Goal: Check status: Check status

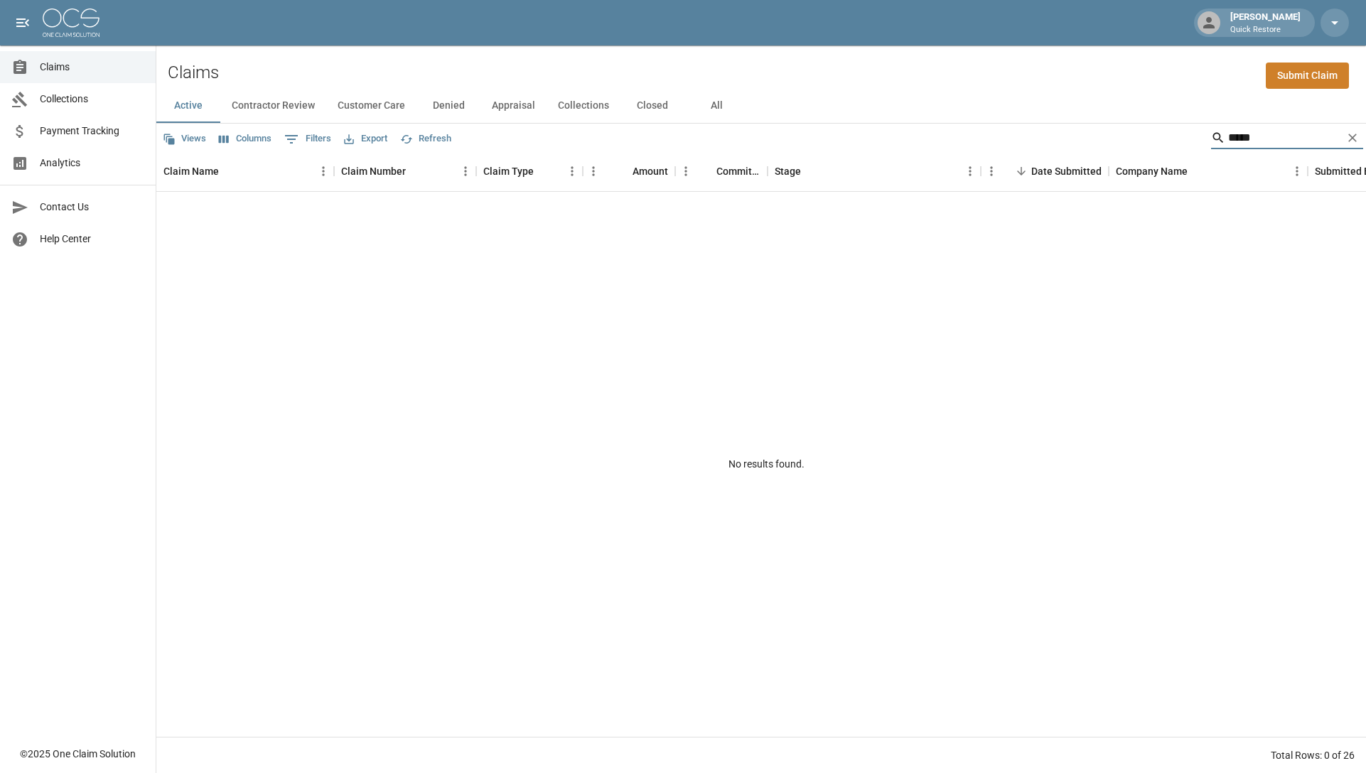
drag, startPoint x: 1260, startPoint y: 136, endPoint x: 1159, endPoint y: 136, distance: 100.9
click at [1159, 136] on div "Views Columns 0 Filters Export Refresh *****" at bounding box center [761, 138] width 1210 height 28
drag, startPoint x: 1362, startPoint y: 136, endPoint x: 1260, endPoint y: 74, distance: 119.6
click at [1359, 133] on icon "Clear" at bounding box center [1352, 138] width 14 height 14
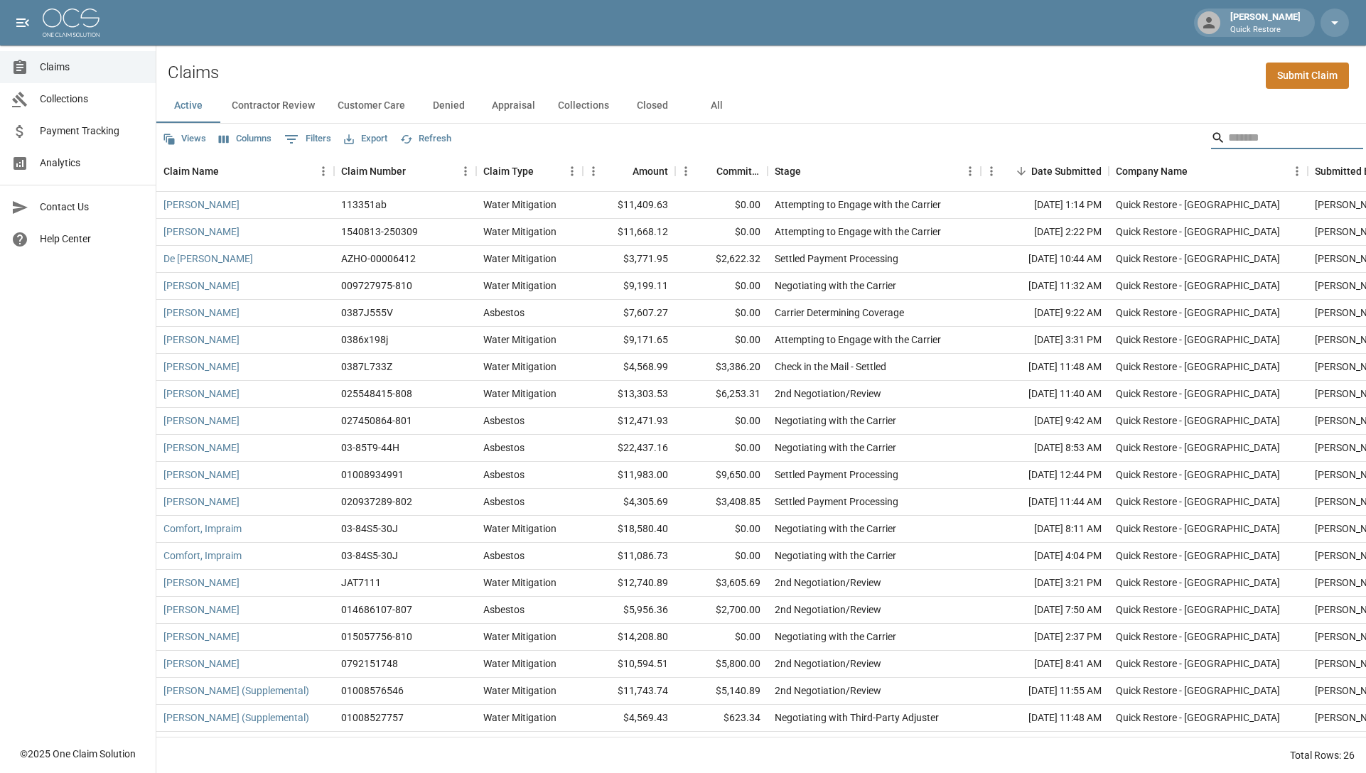
click at [1233, 139] on input "Search" at bounding box center [1285, 138] width 114 height 23
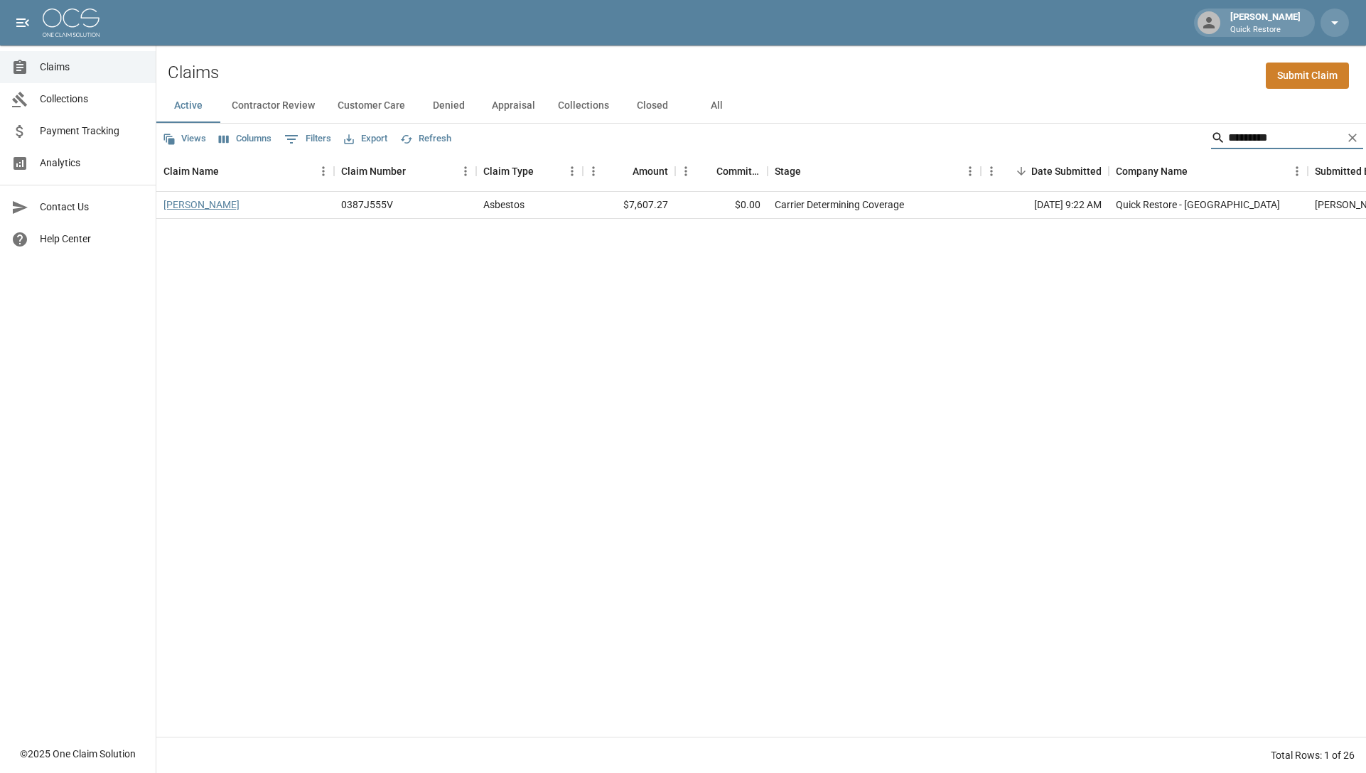
type input "*********"
click at [219, 206] on link "[PERSON_NAME]" at bounding box center [201, 205] width 76 height 14
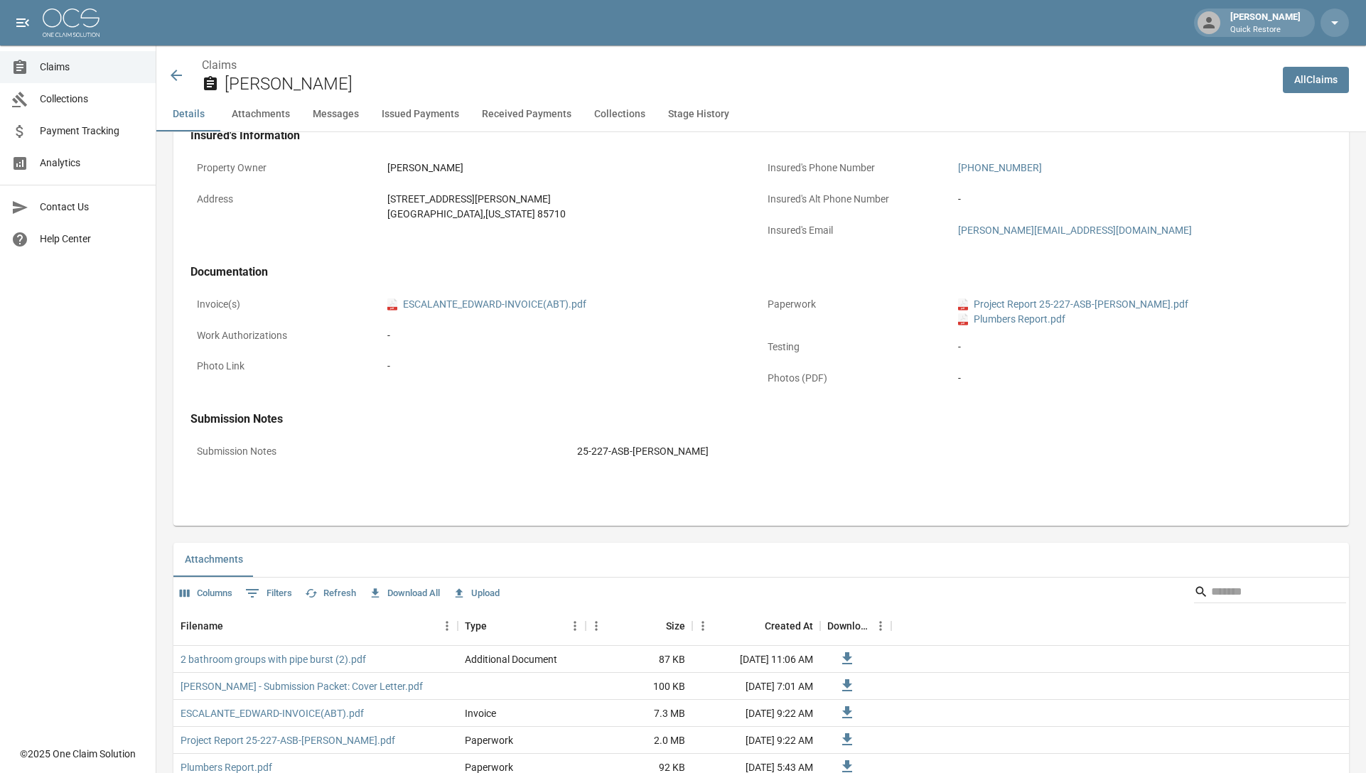
scroll to position [569, 0]
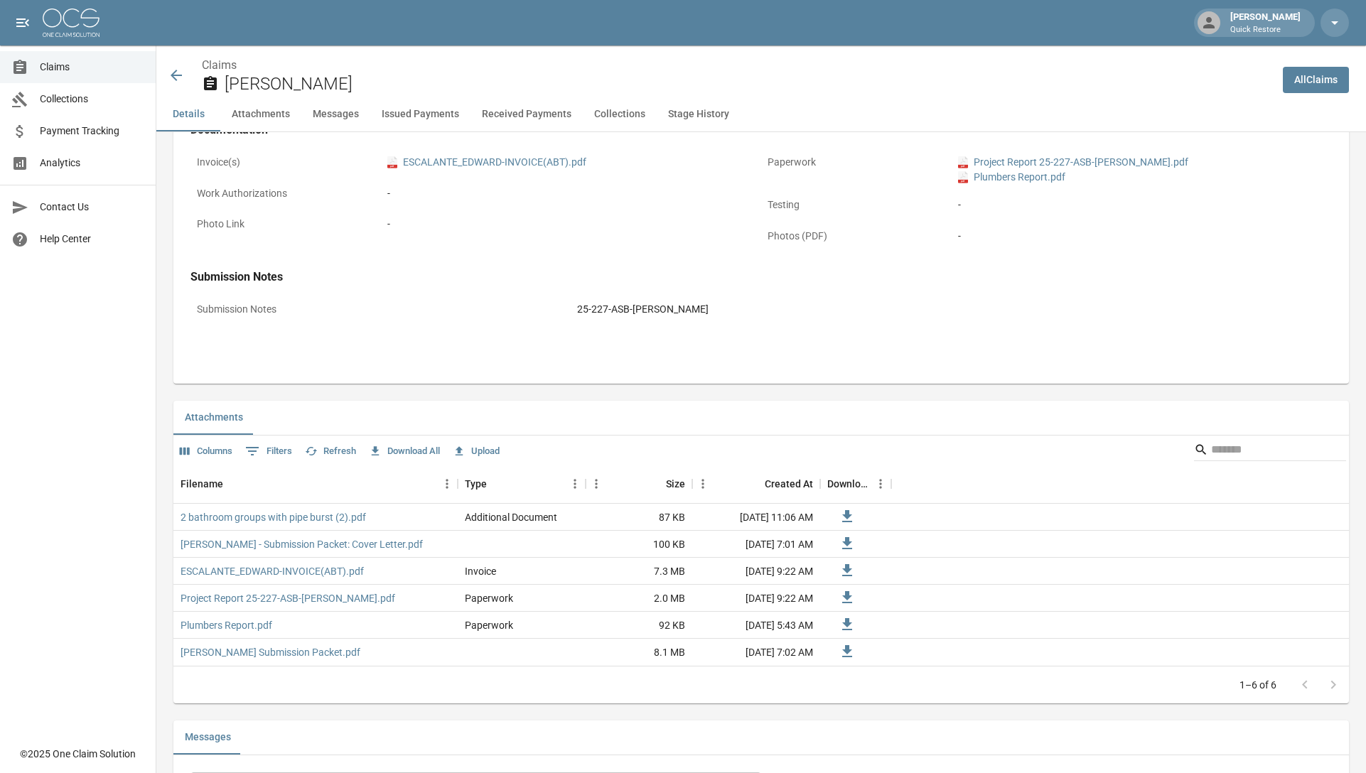
click at [173, 78] on icon at bounding box center [176, 75] width 17 height 17
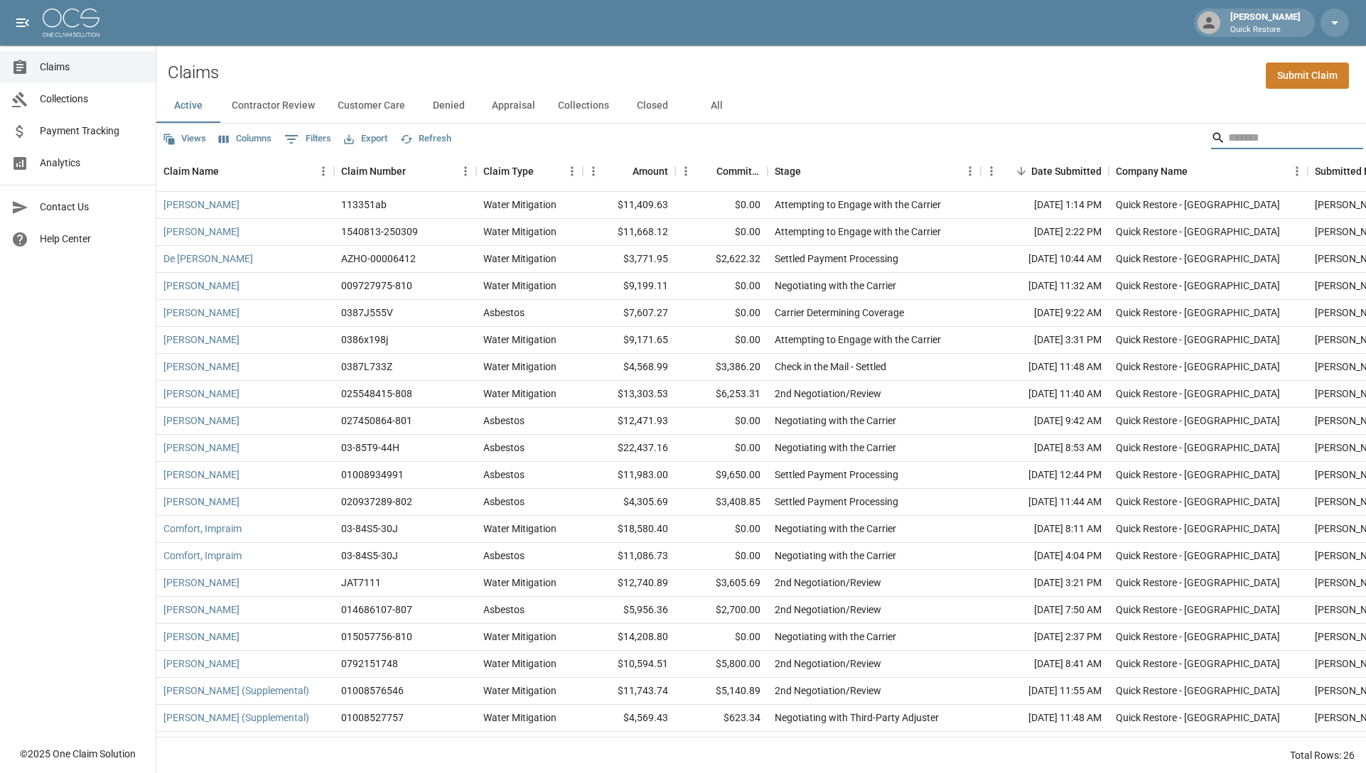
click at [1237, 141] on input "Search" at bounding box center [1285, 138] width 114 height 23
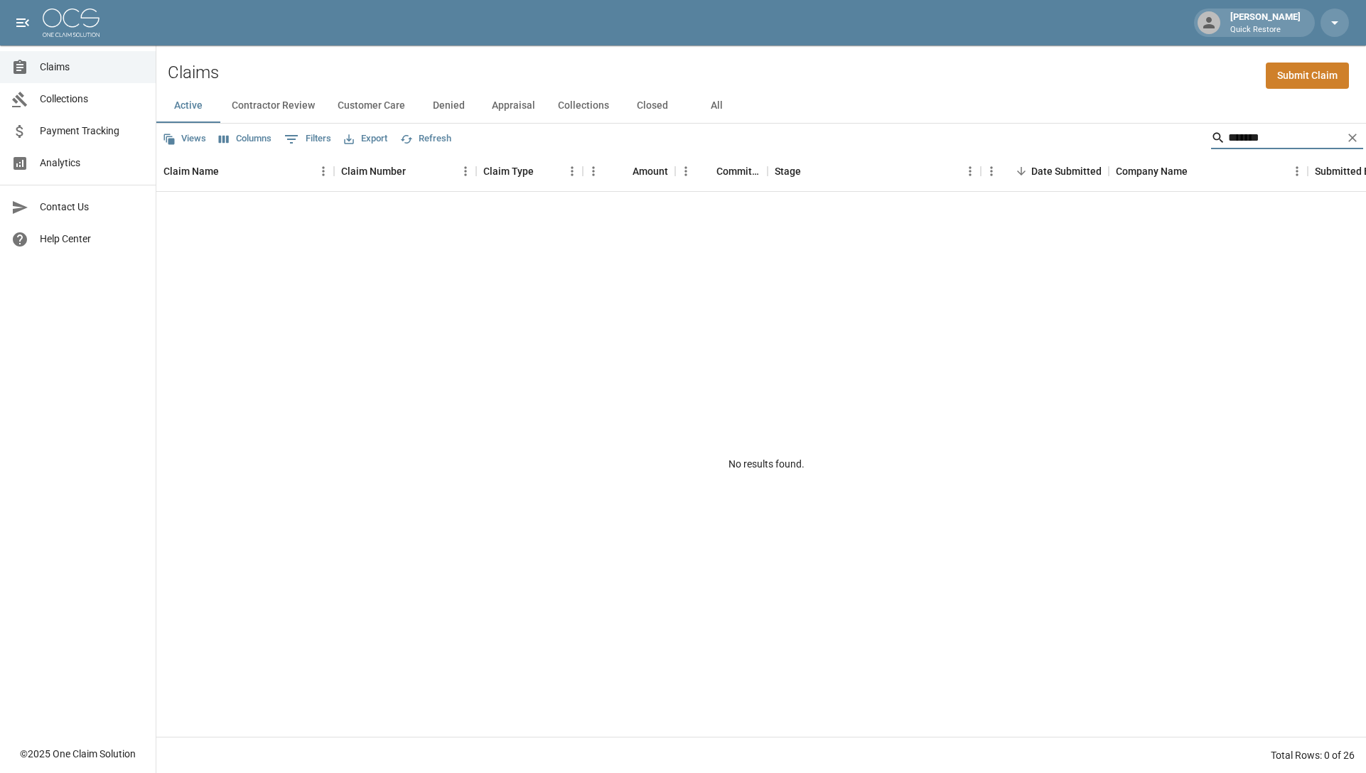
type input "*******"
click at [715, 105] on button "All" at bounding box center [716, 106] width 64 height 34
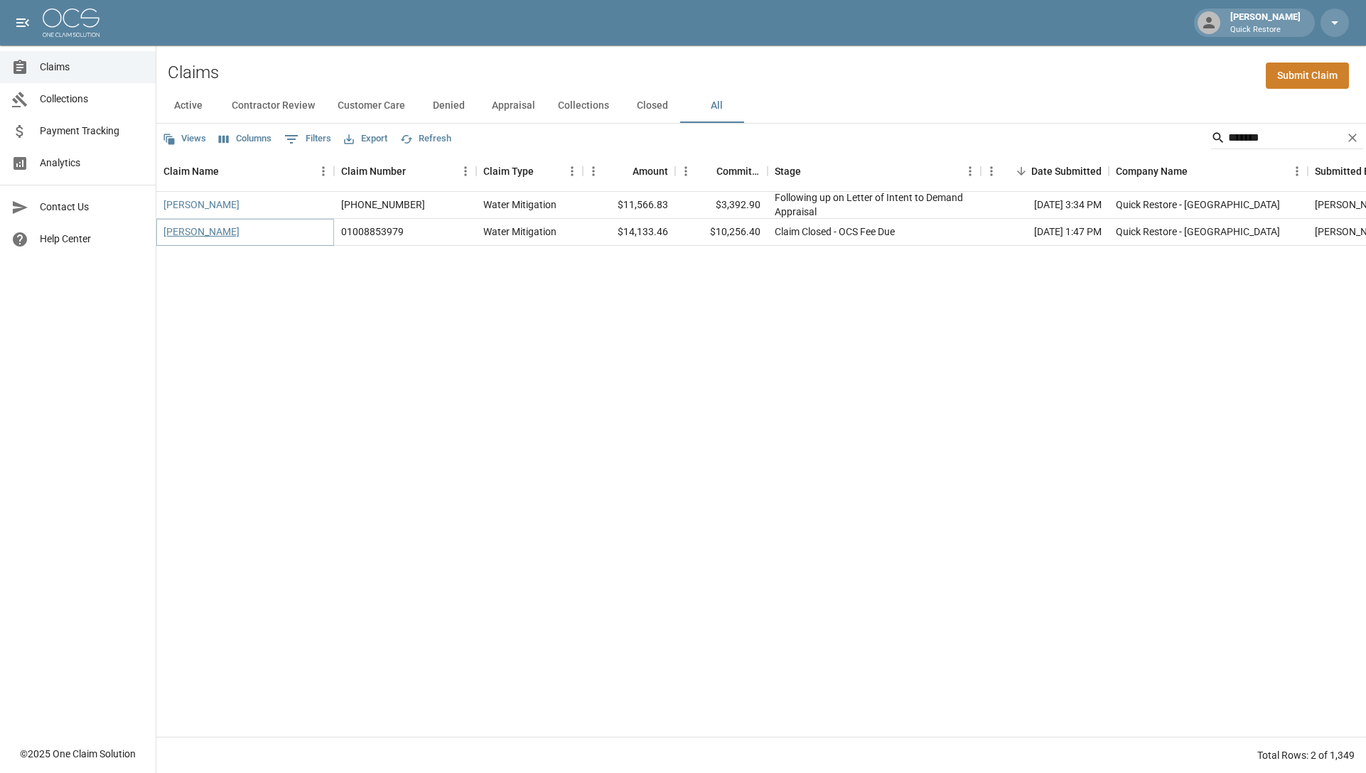
click at [172, 233] on link "[PERSON_NAME]" at bounding box center [201, 232] width 76 height 14
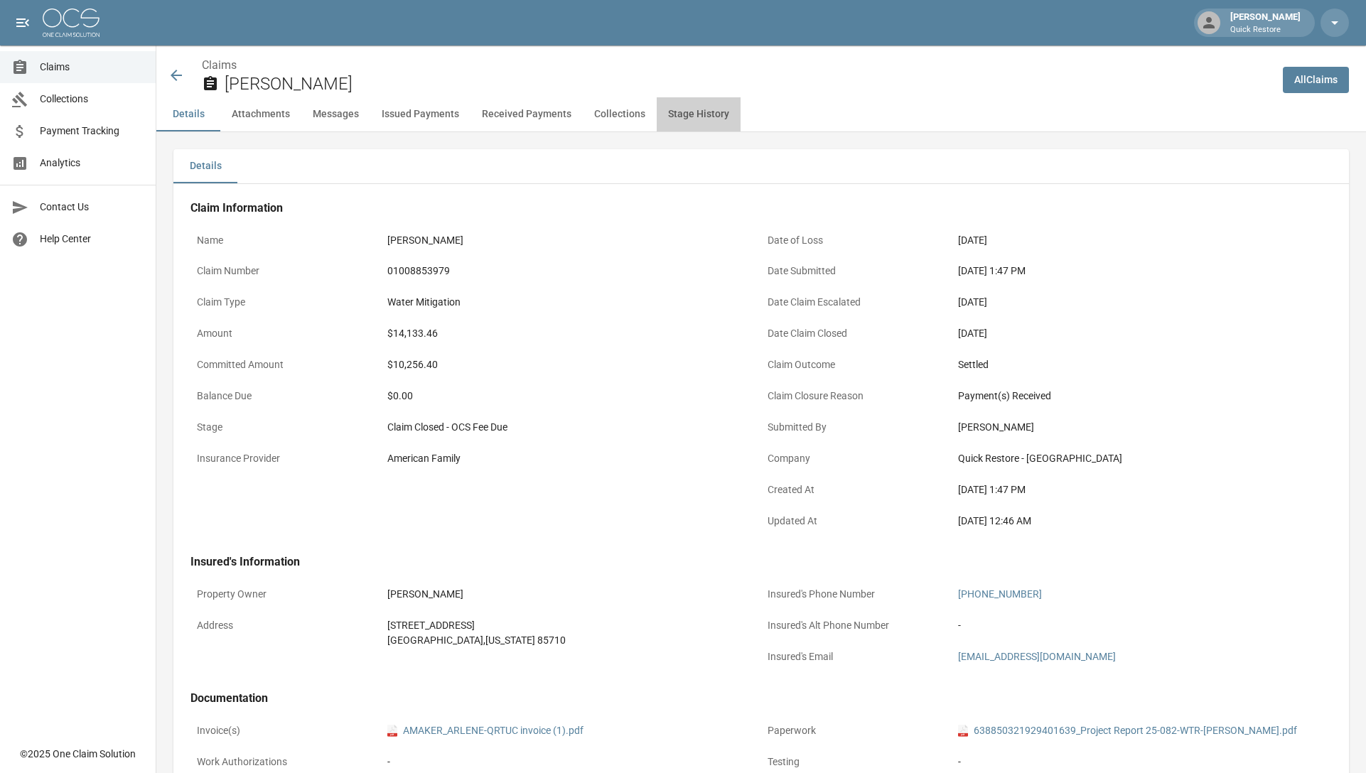
click at [663, 113] on button "Stage History" at bounding box center [699, 114] width 84 height 34
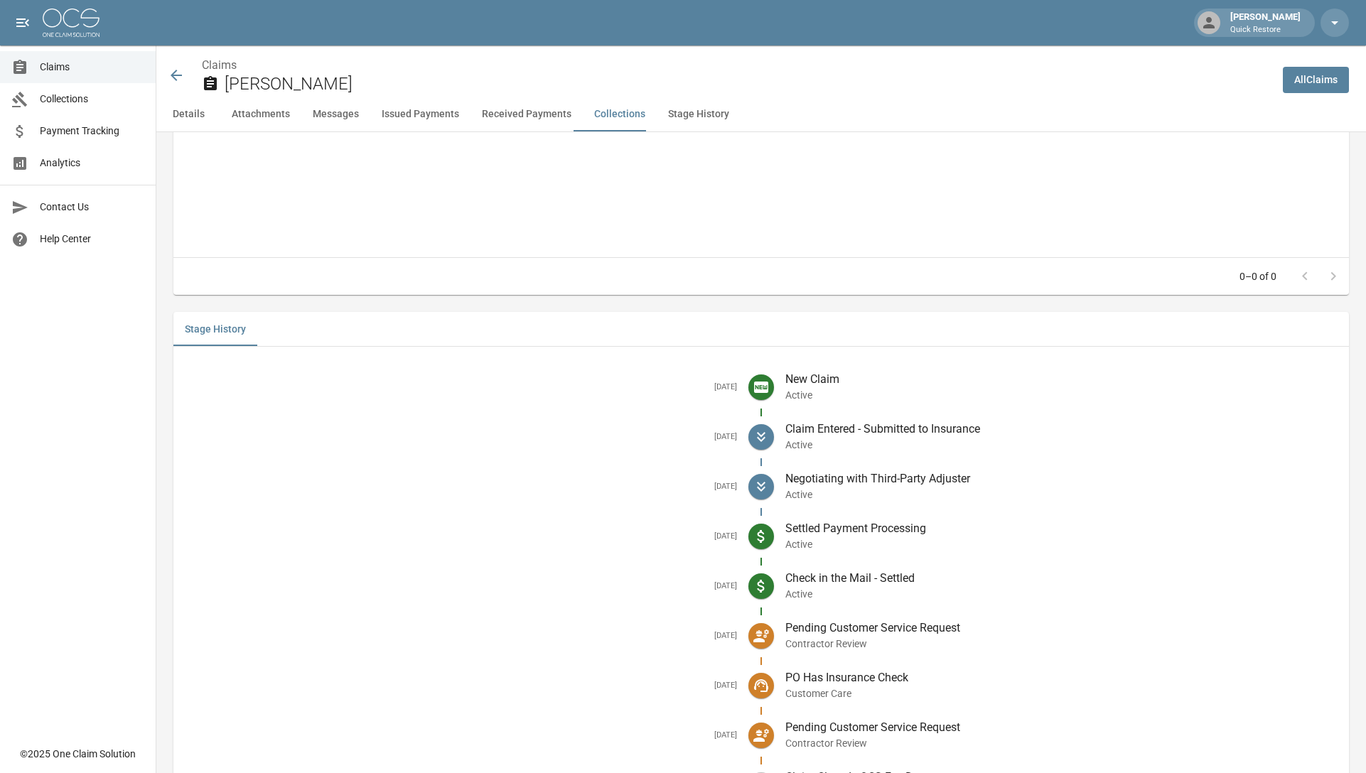
scroll to position [2345, 0]
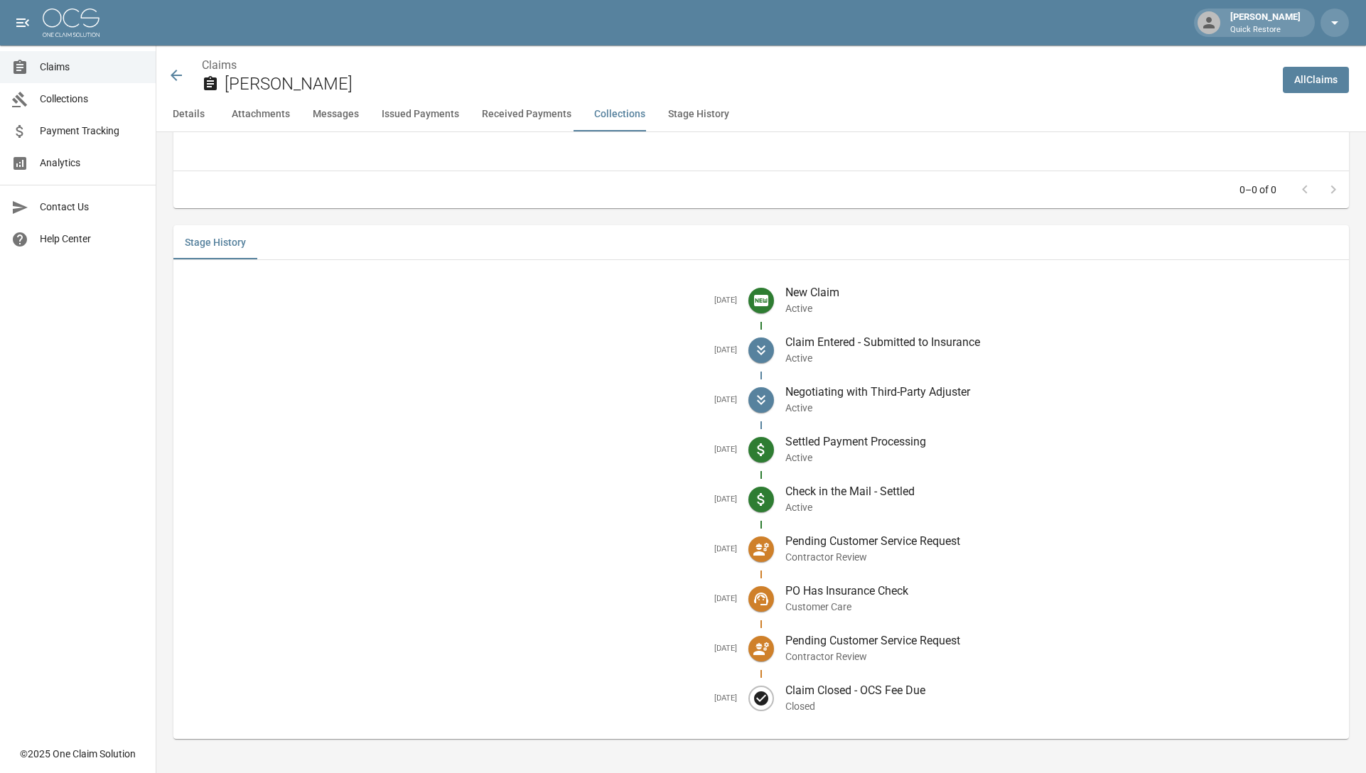
click at [438, 117] on button "Issued Payments" at bounding box center [420, 114] width 100 height 34
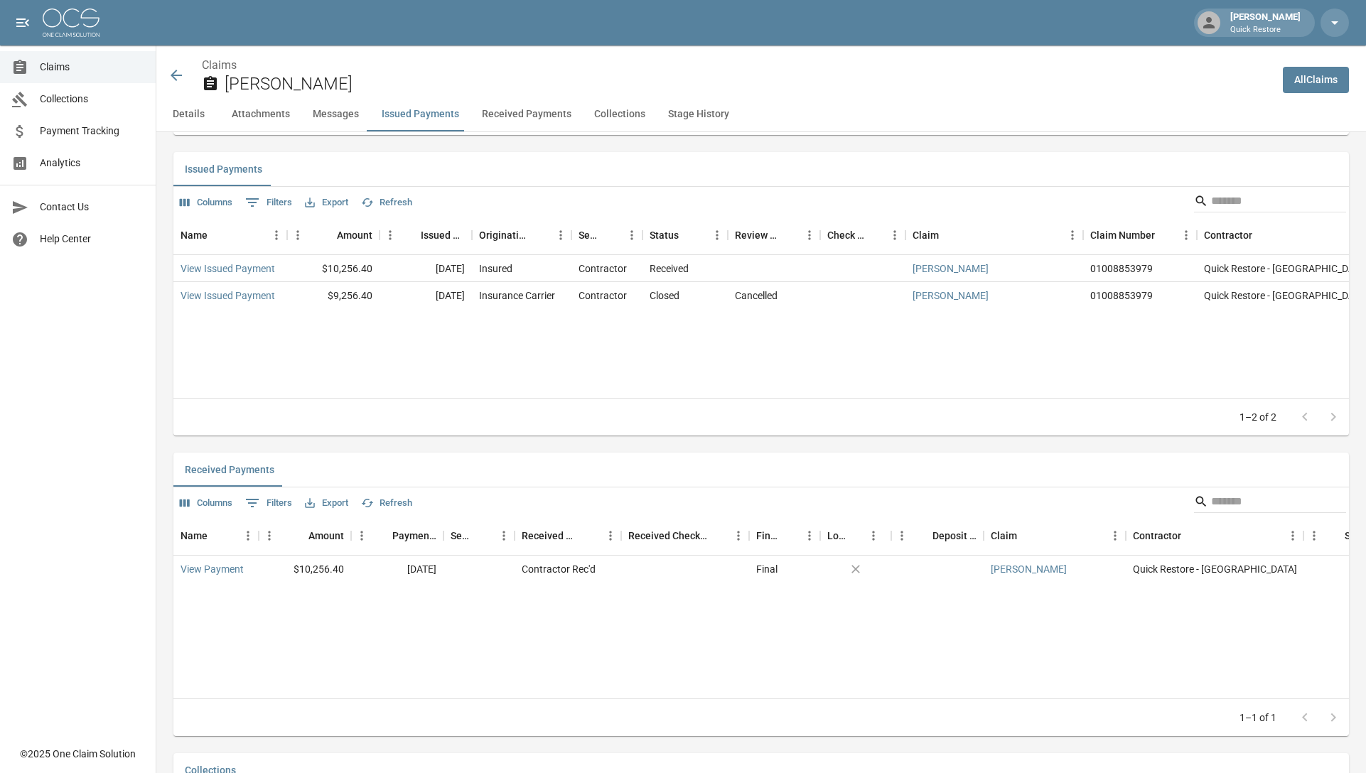
scroll to position [1492, 0]
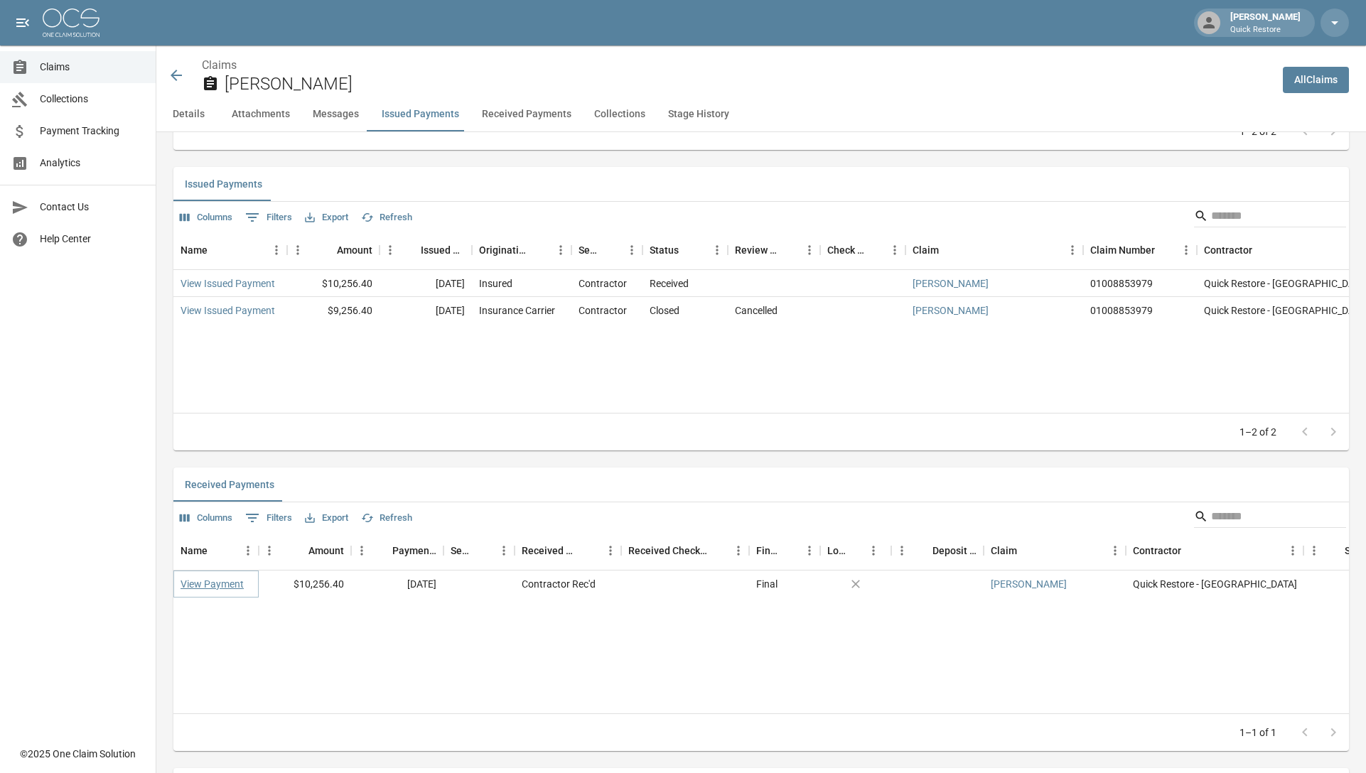
click at [193, 591] on link "View Payment" at bounding box center [212, 584] width 63 height 14
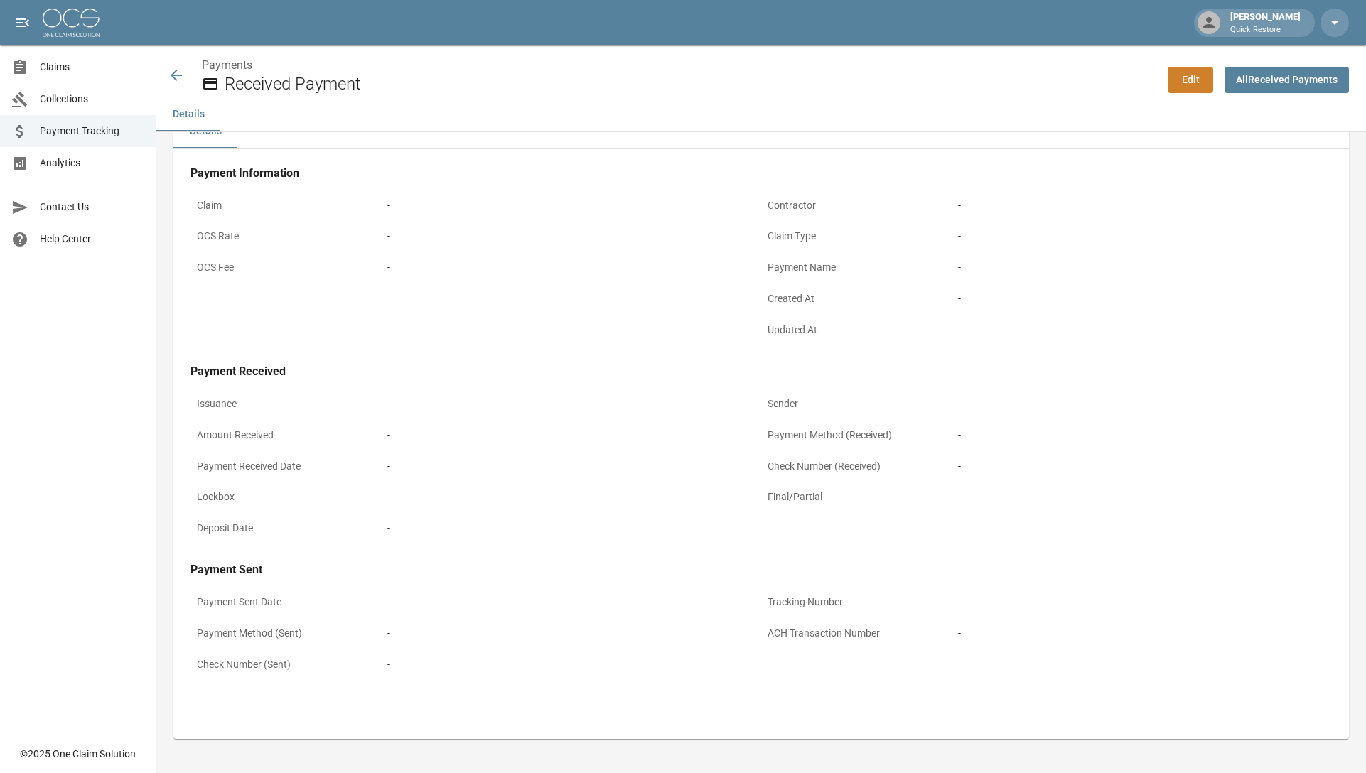
scroll to position [34, 0]
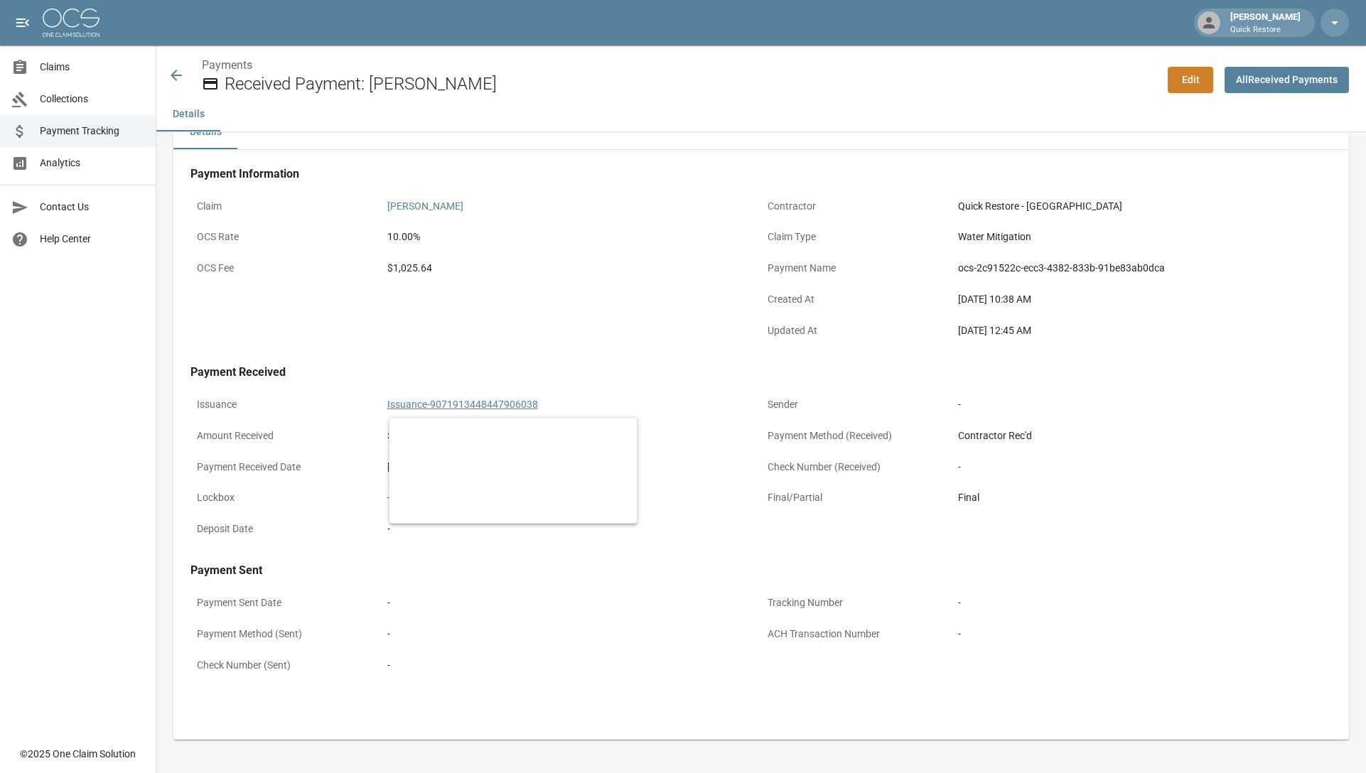
click at [399, 400] on link "Issuance-9071913448447906038" at bounding box center [462, 404] width 151 height 11
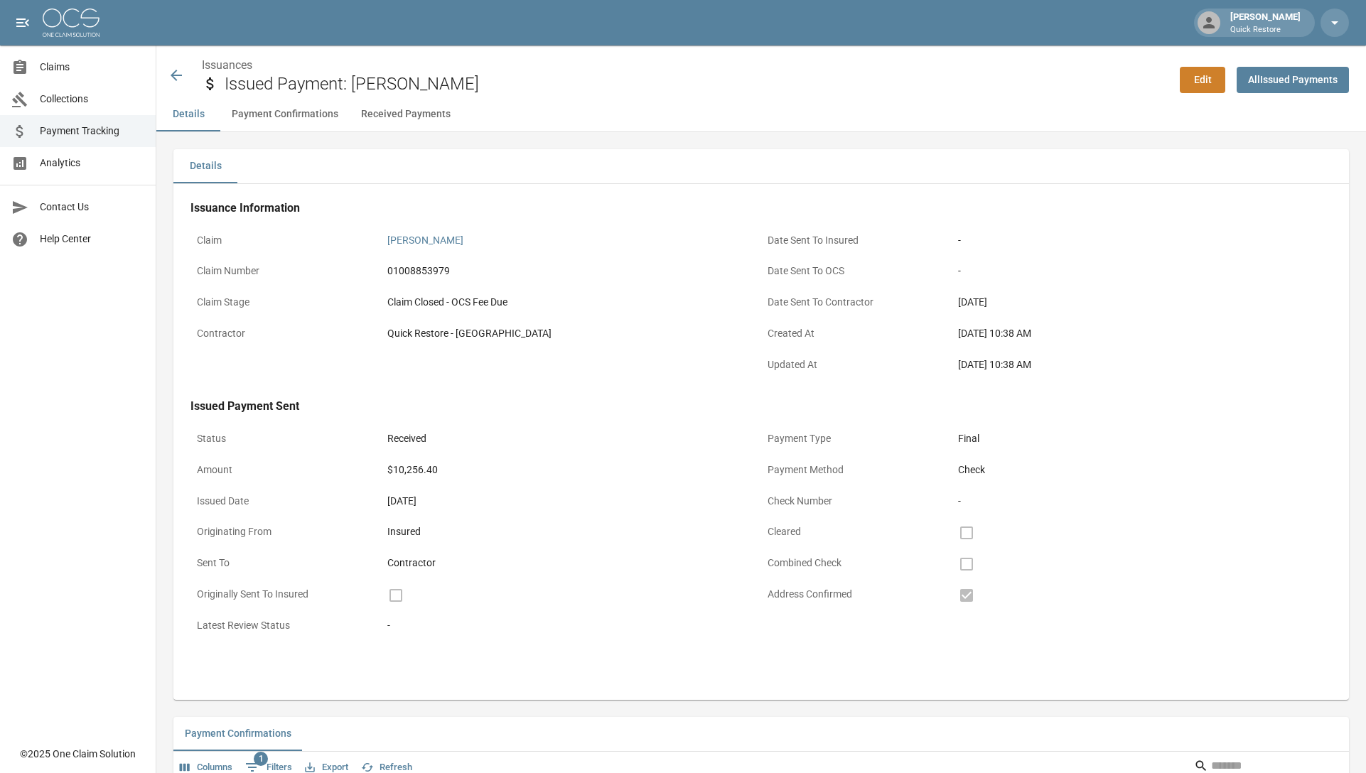
click at [173, 77] on icon at bounding box center [176, 75] width 11 height 11
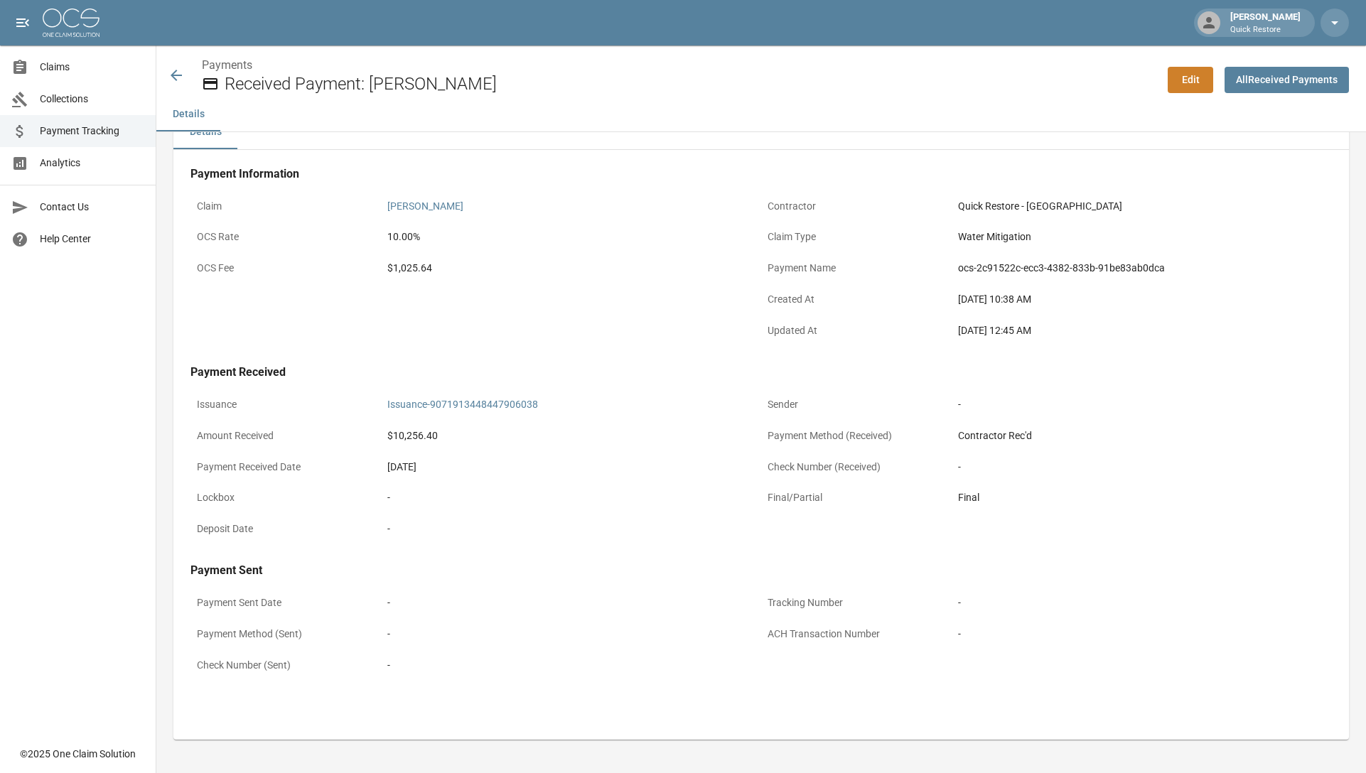
click at [175, 75] on icon at bounding box center [176, 75] width 17 height 17
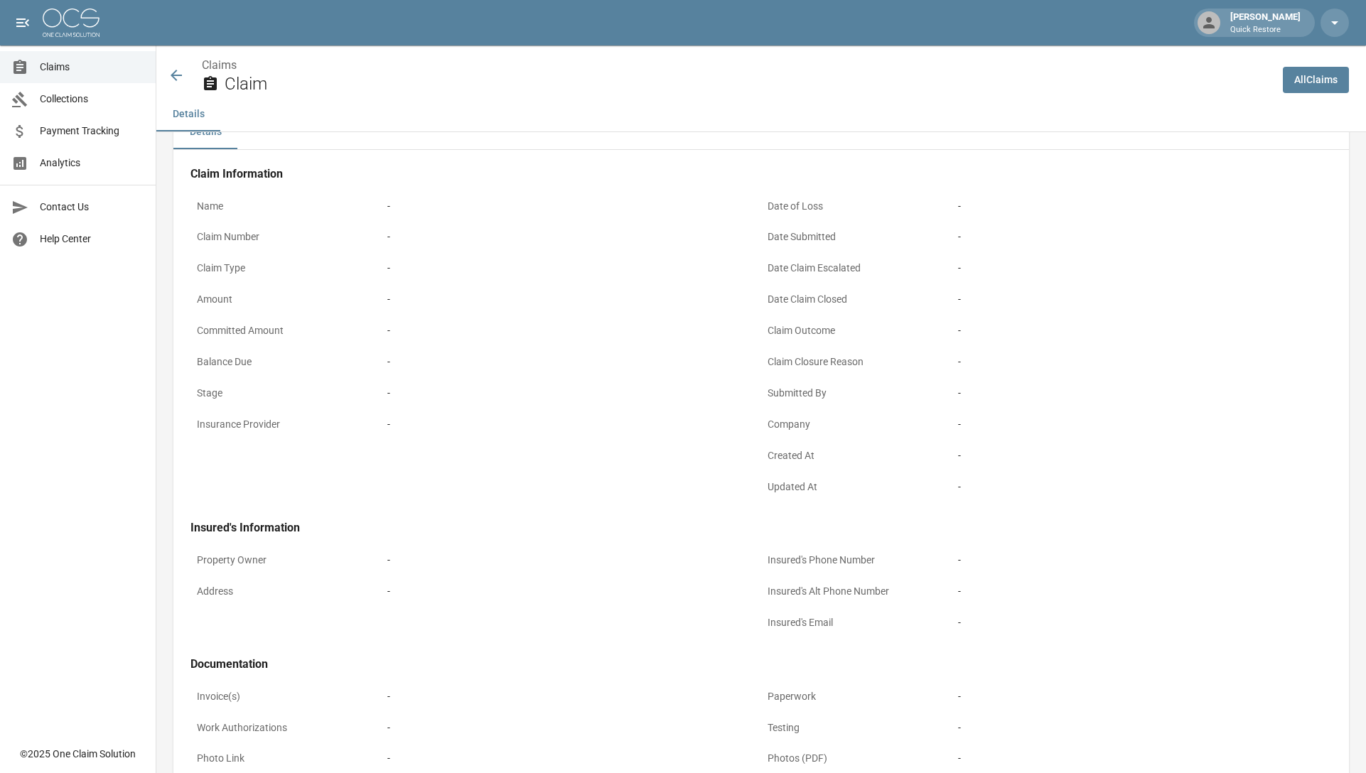
scroll to position [201, 0]
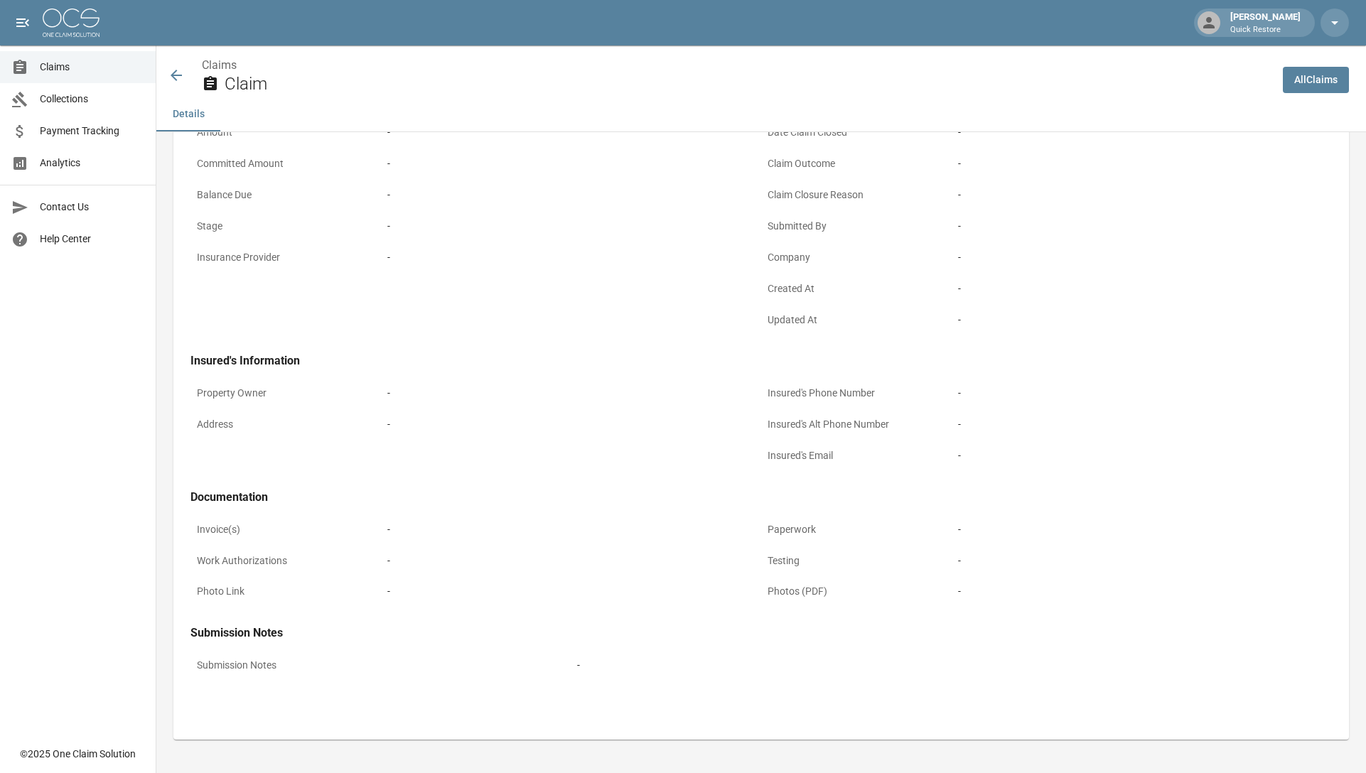
click at [170, 79] on icon at bounding box center [176, 75] width 17 height 17
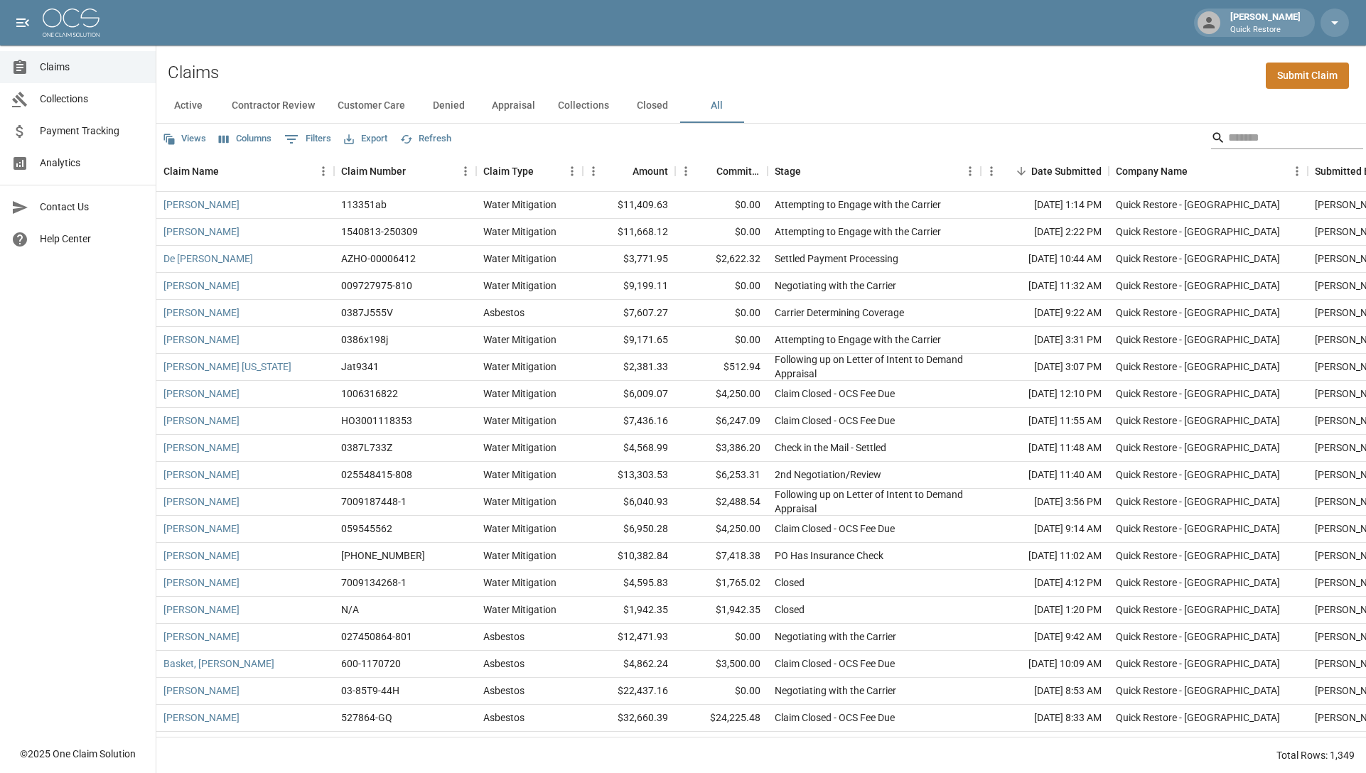
click at [1254, 139] on input "Search" at bounding box center [1285, 138] width 114 height 23
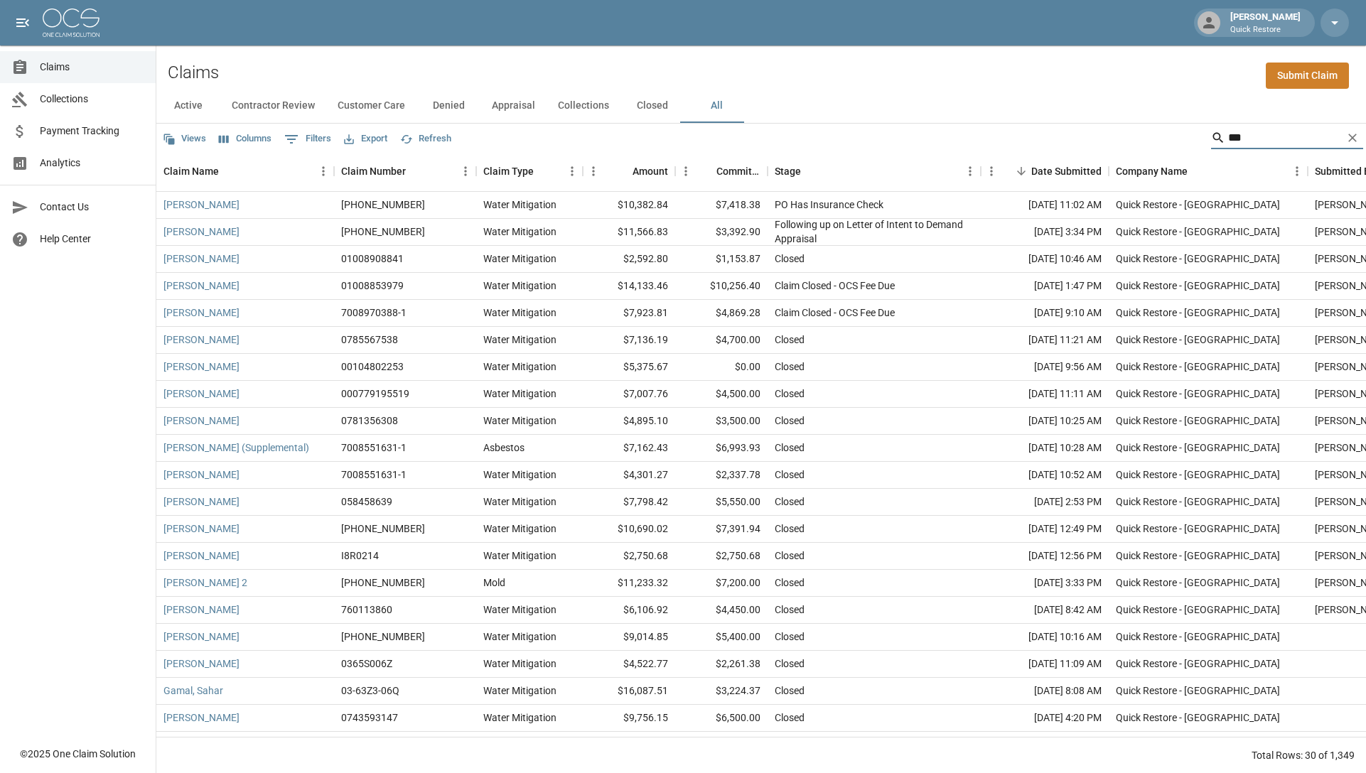
drag, startPoint x: 1260, startPoint y: 143, endPoint x: 1172, endPoint y: 144, distance: 88.1
click at [1172, 144] on div "Views Columns 0 Filters Export Refresh ***" at bounding box center [761, 138] width 1210 height 28
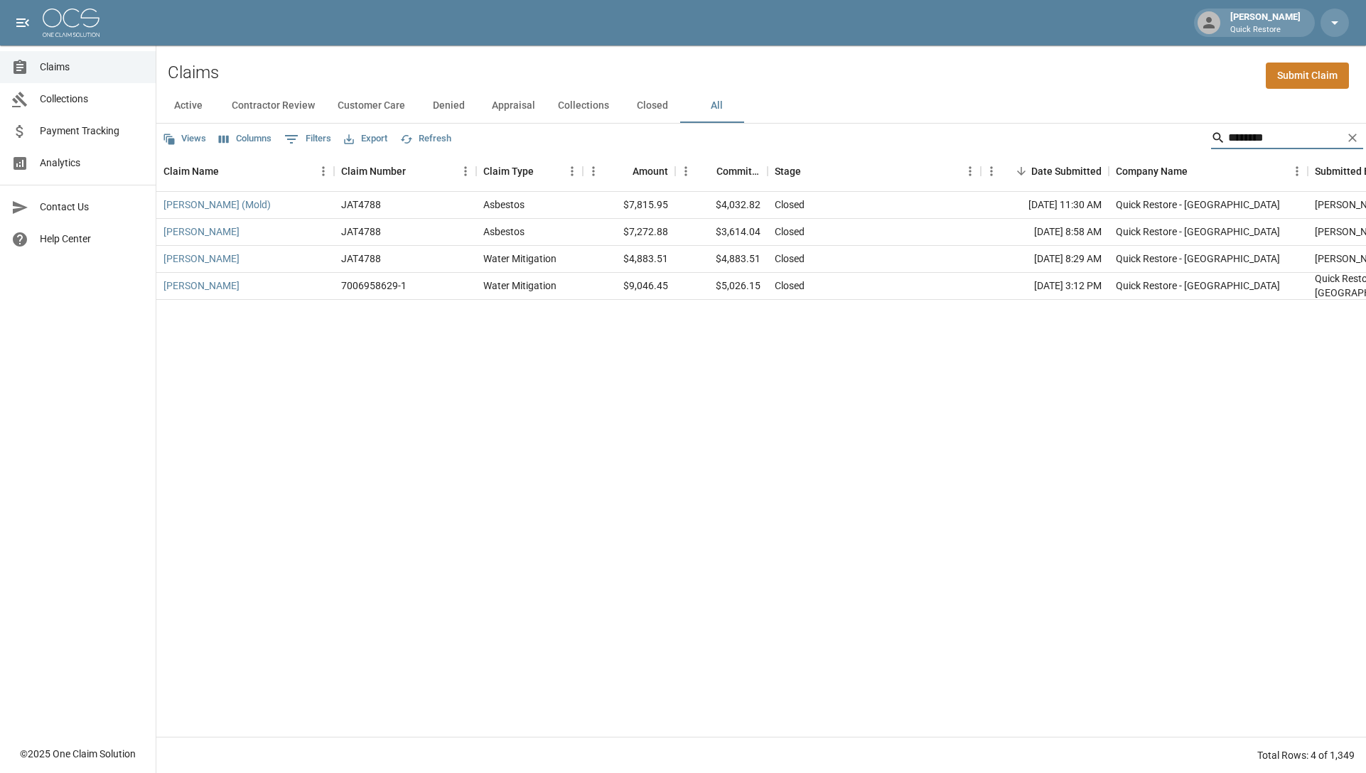
type input "********"
